Goal: Task Accomplishment & Management: Manage account settings

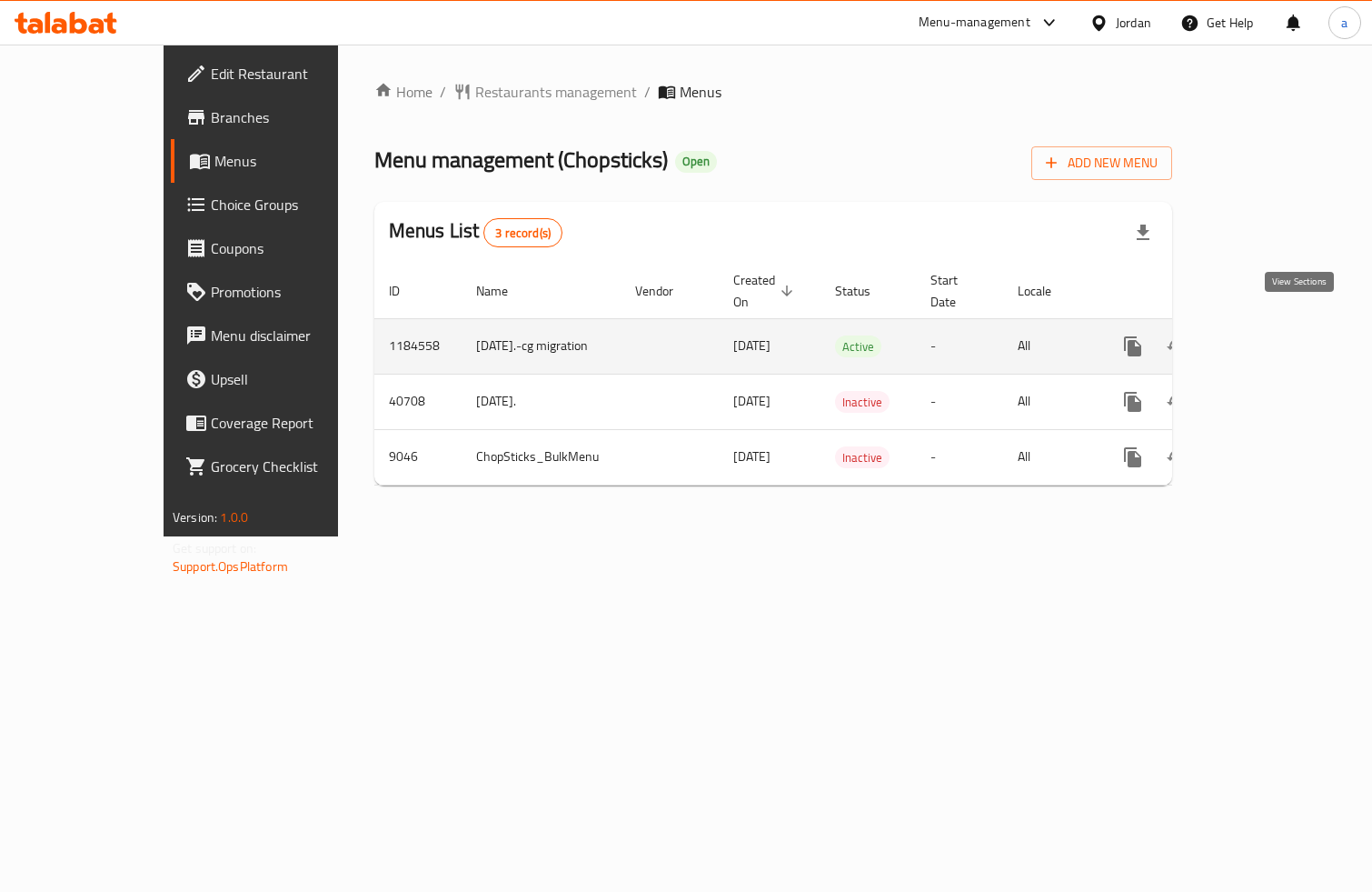
click at [1285, 325] on link "enhanced table" at bounding box center [1264, 346] width 44 height 44
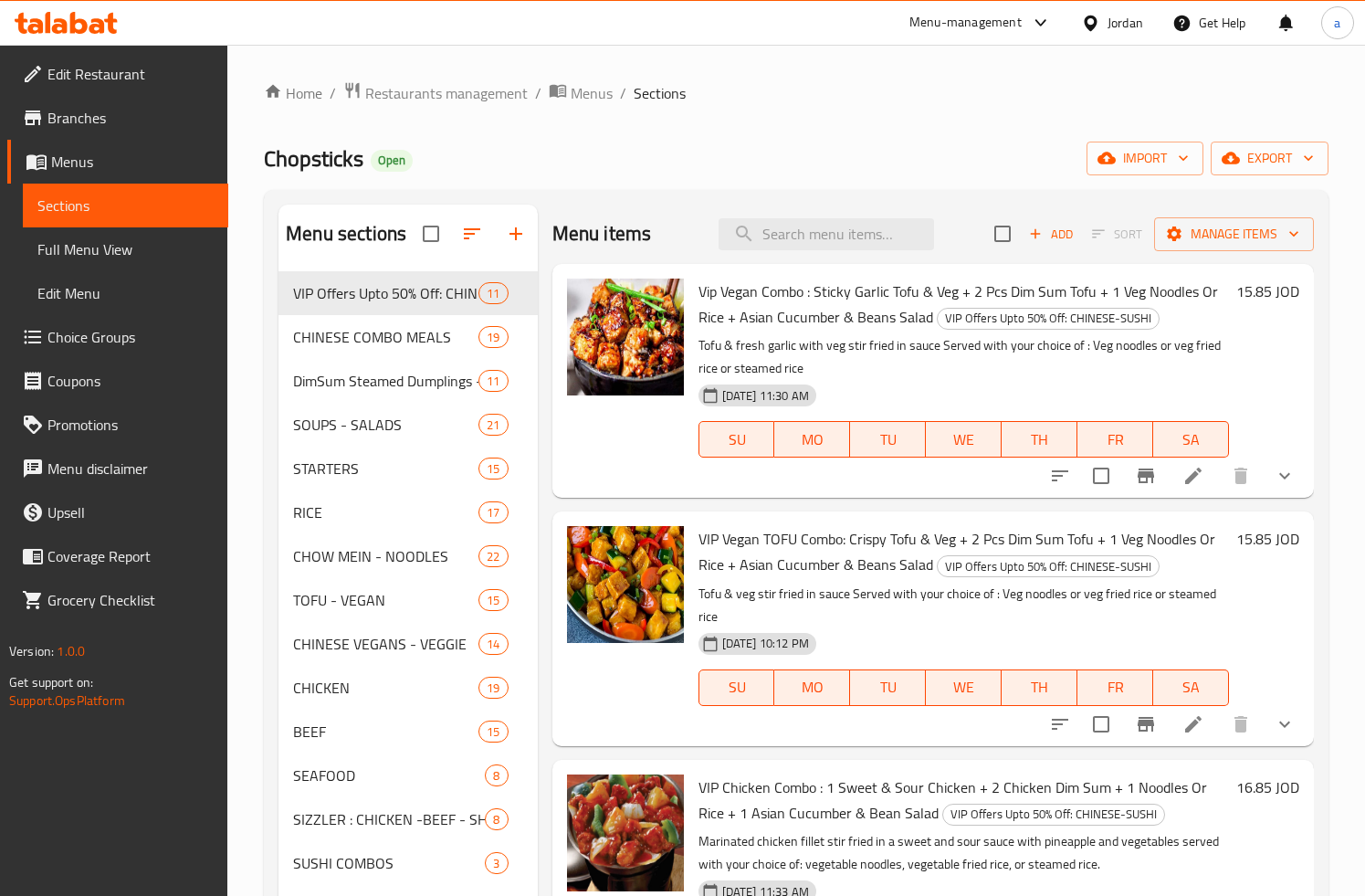
click at [73, 342] on span "Choice Groups" at bounding box center [131, 337] width 166 height 21
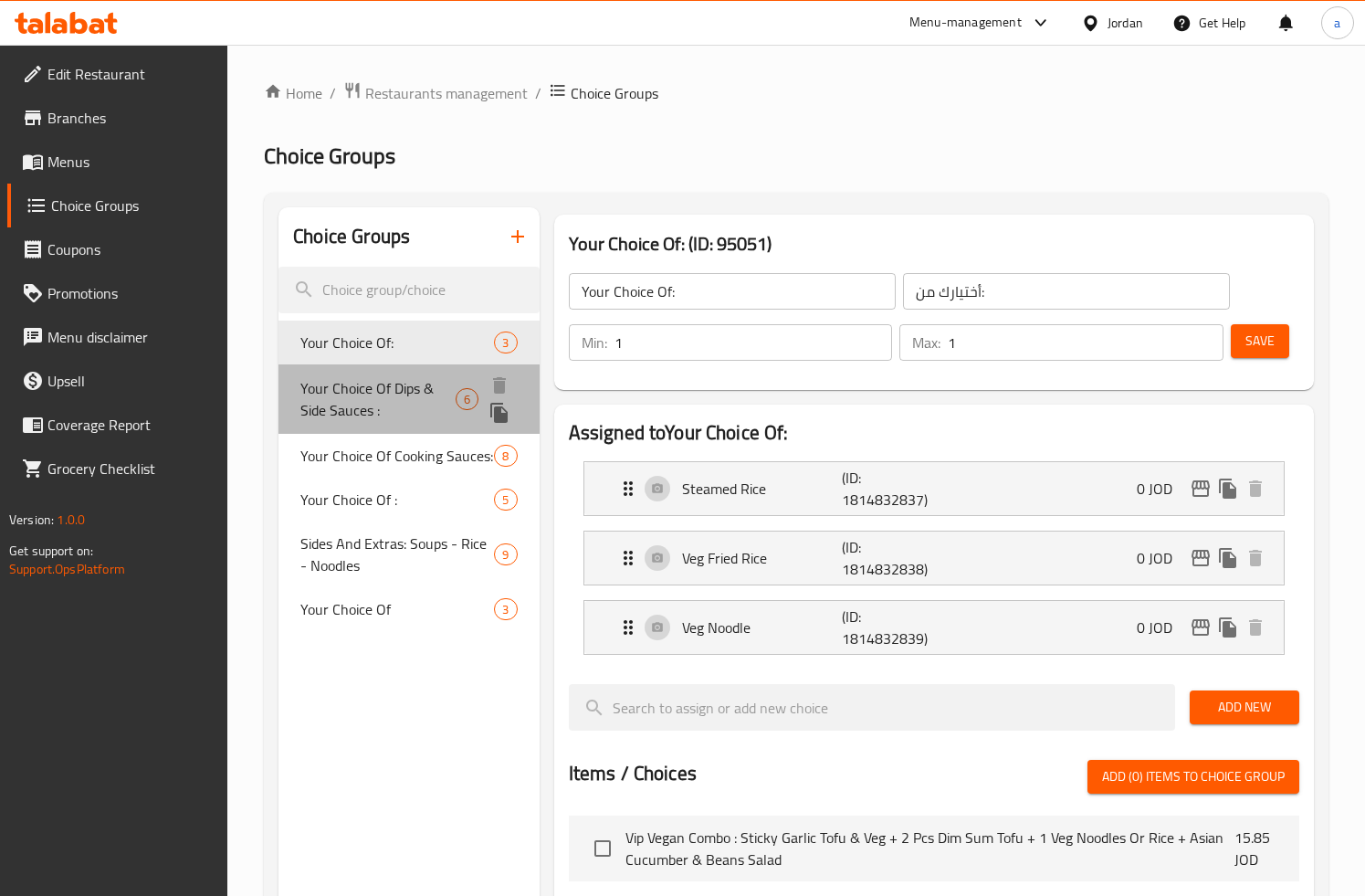
click at [387, 393] on span "Your Choice Of Dips & Side Sauces :" at bounding box center [377, 399] width 154 height 44
type input "Your Choice Of Dips & Side Sauces :"
type input "اختيارك من [DEMOGRAPHIC_DATA] والغموس:"
type input "0"
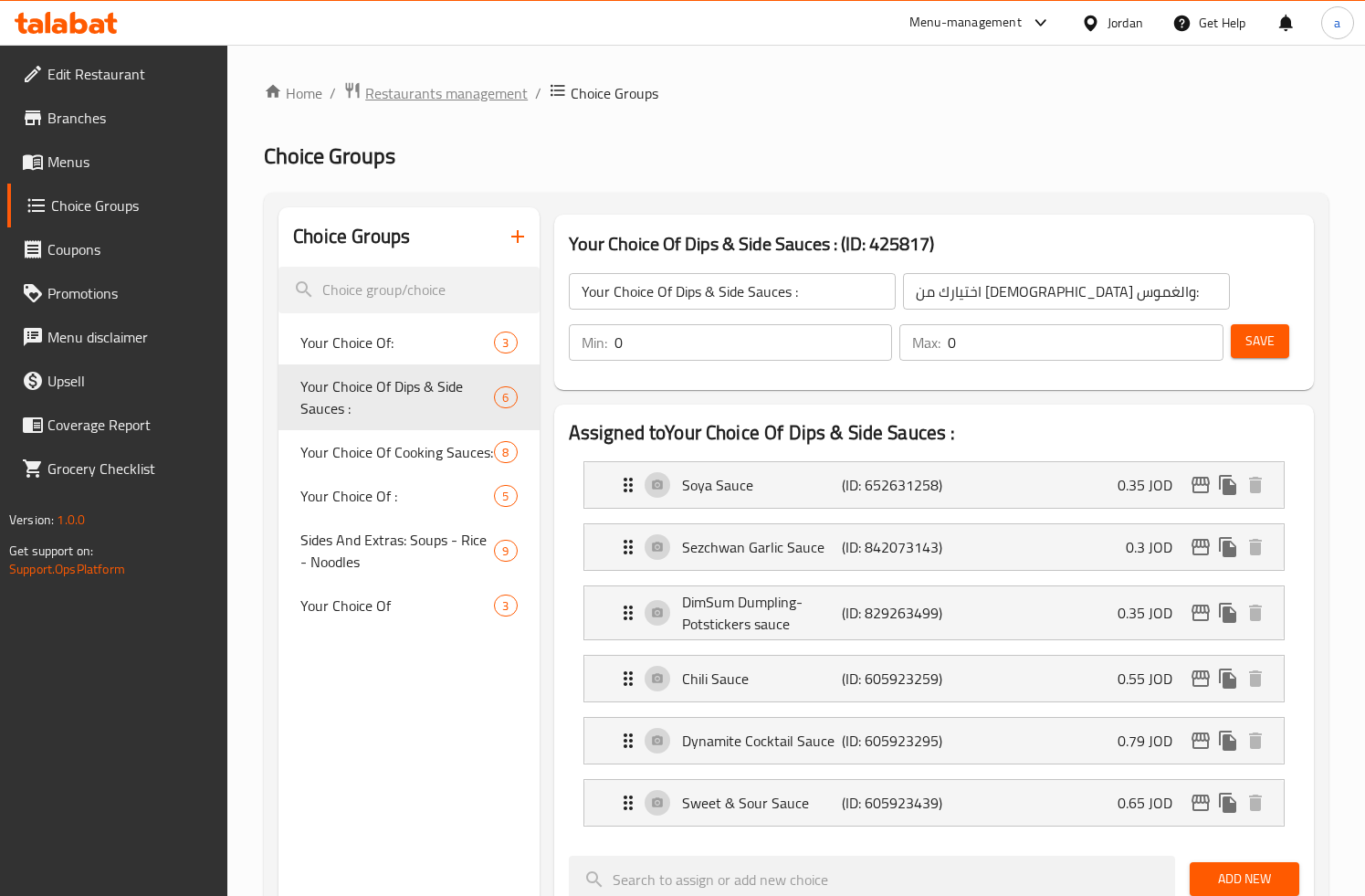
click at [411, 88] on span "Restaurants management" at bounding box center [447, 93] width 162 height 21
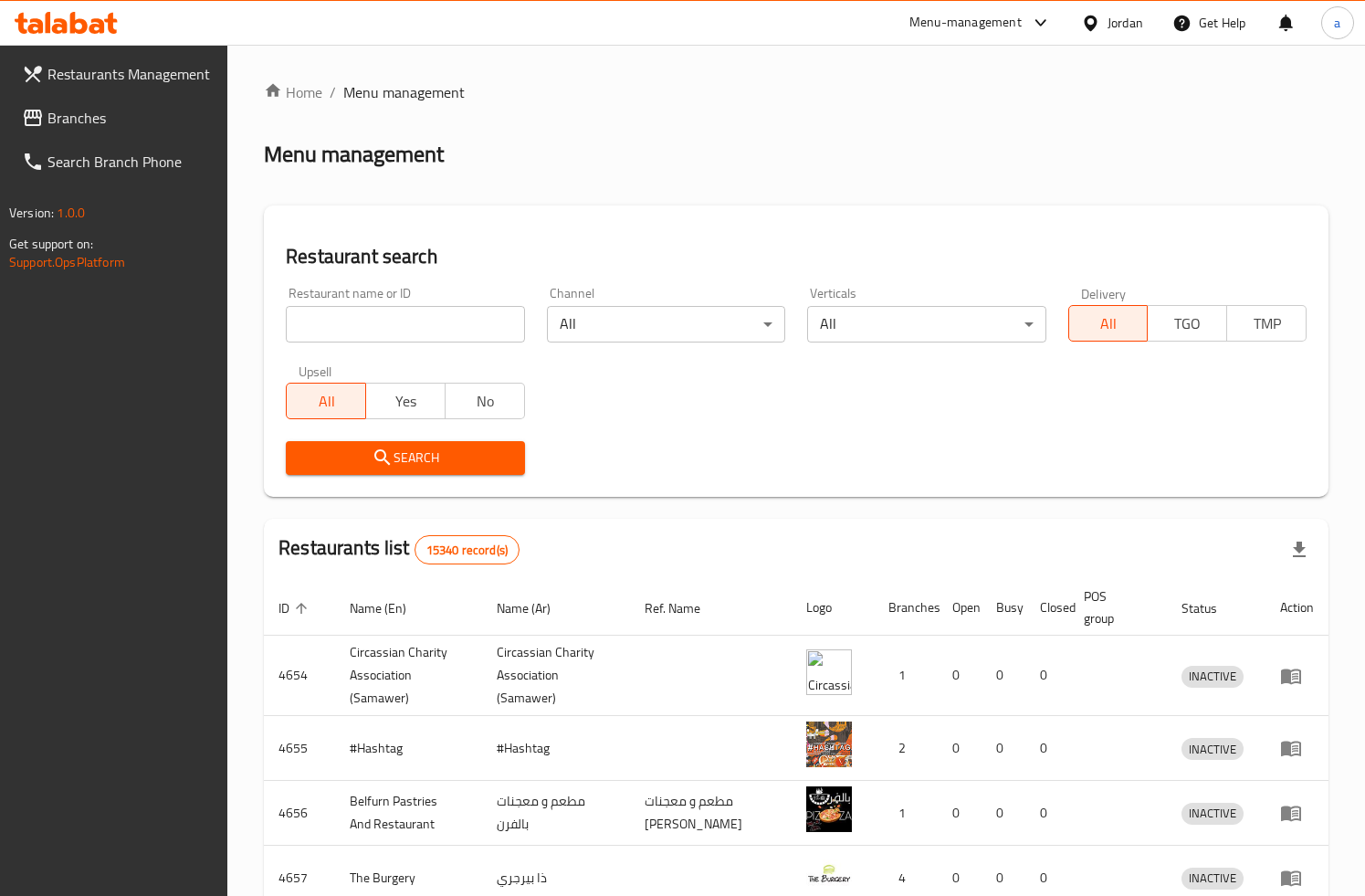
click at [77, 121] on span "Branches" at bounding box center [131, 117] width 166 height 21
